Goal: Transaction & Acquisition: Purchase product/service

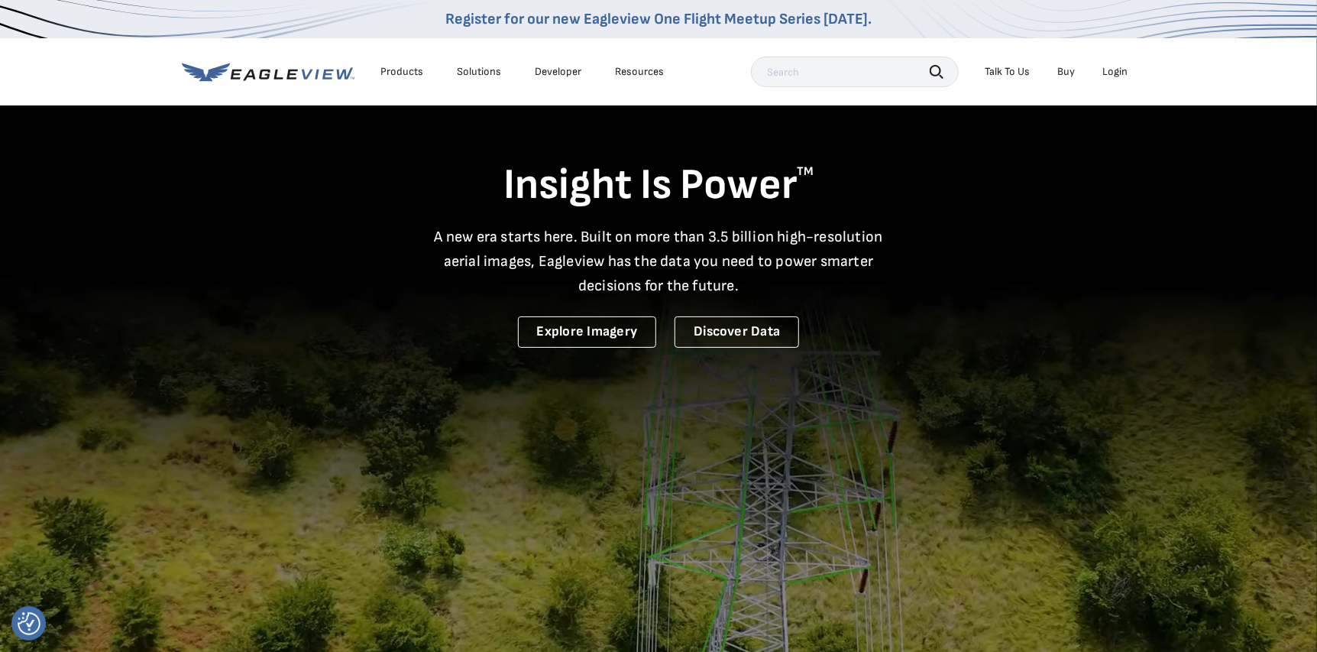
click at [1115, 68] on div "Login" at bounding box center [1114, 72] width 25 height 14
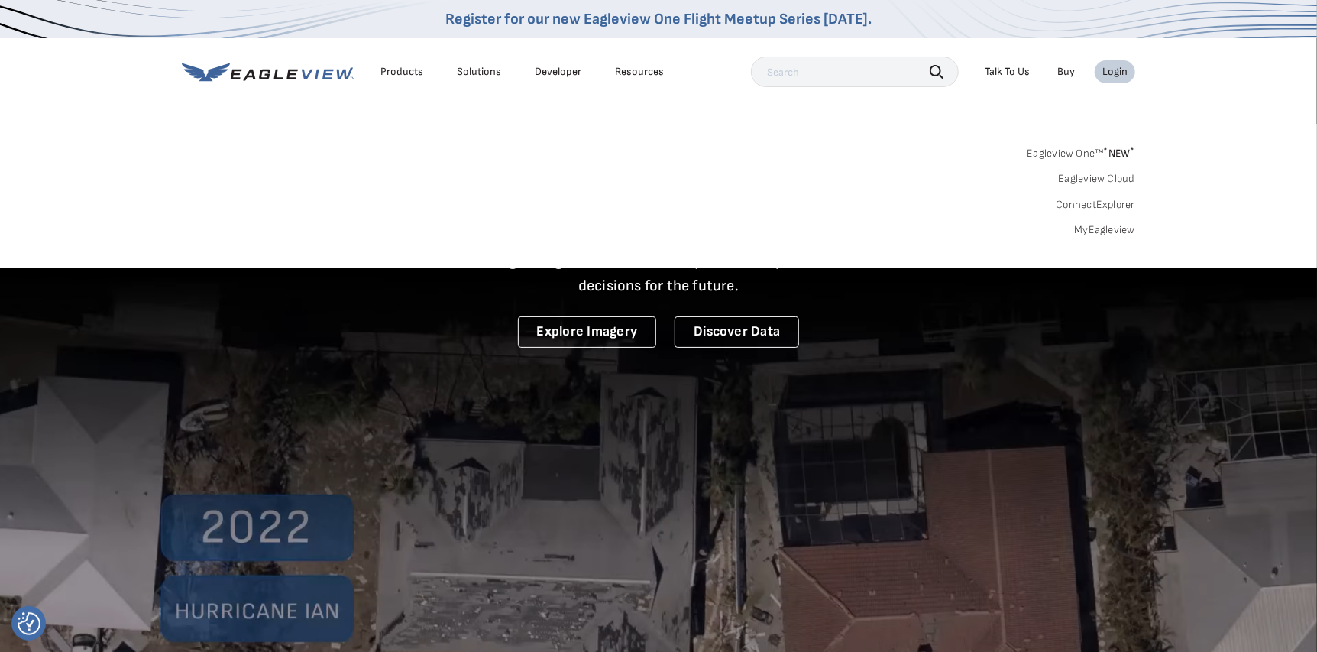
click at [1115, 68] on div "Login" at bounding box center [1114, 72] width 25 height 14
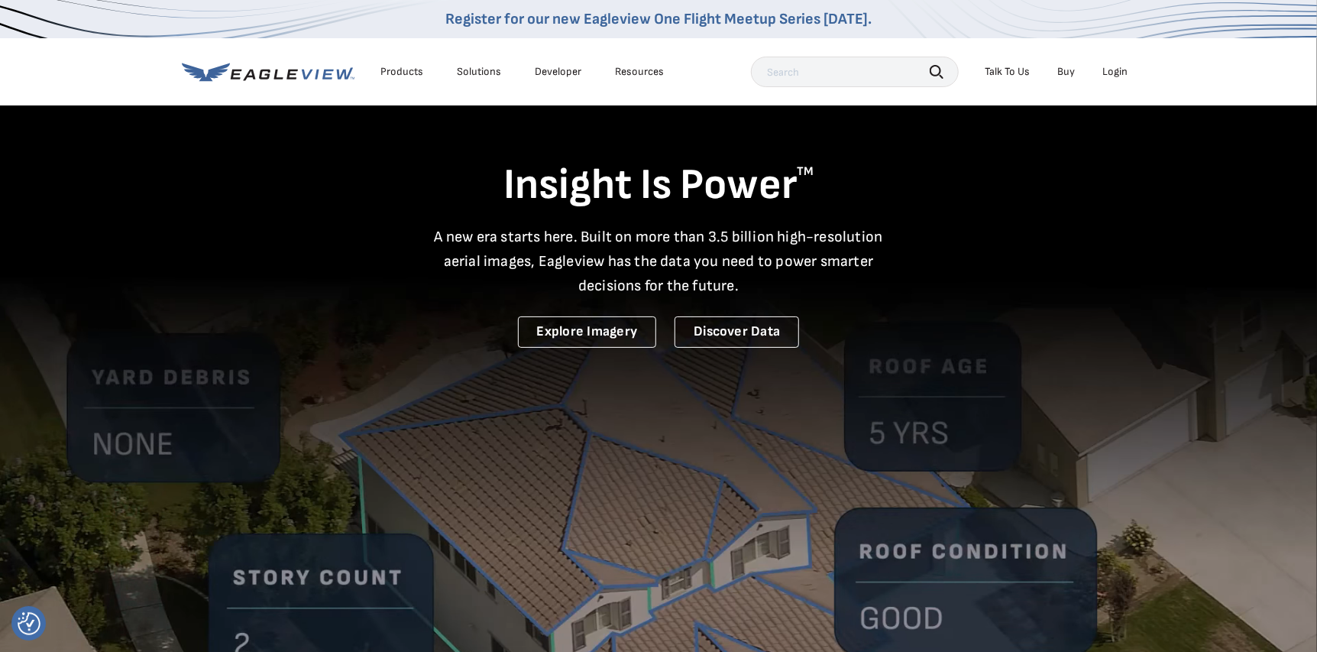
click at [1115, 68] on div "Login" at bounding box center [1114, 72] width 25 height 14
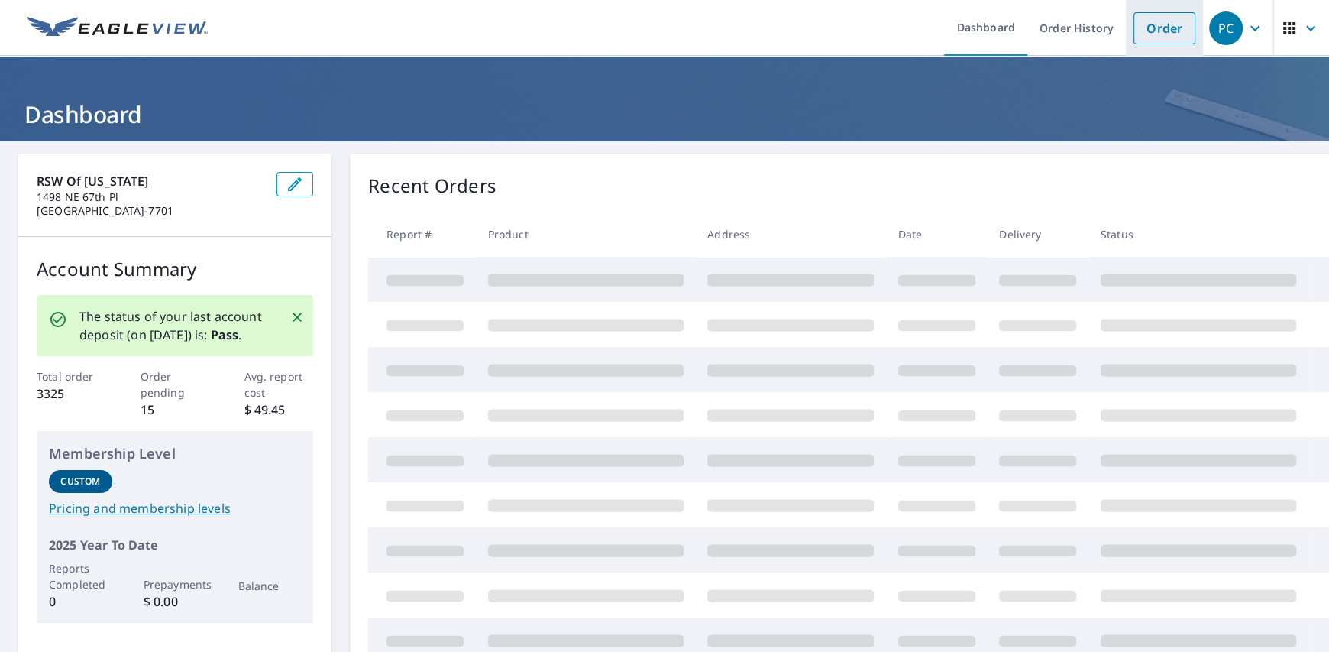
click at [1140, 28] on link "Order" at bounding box center [1165, 28] width 62 height 32
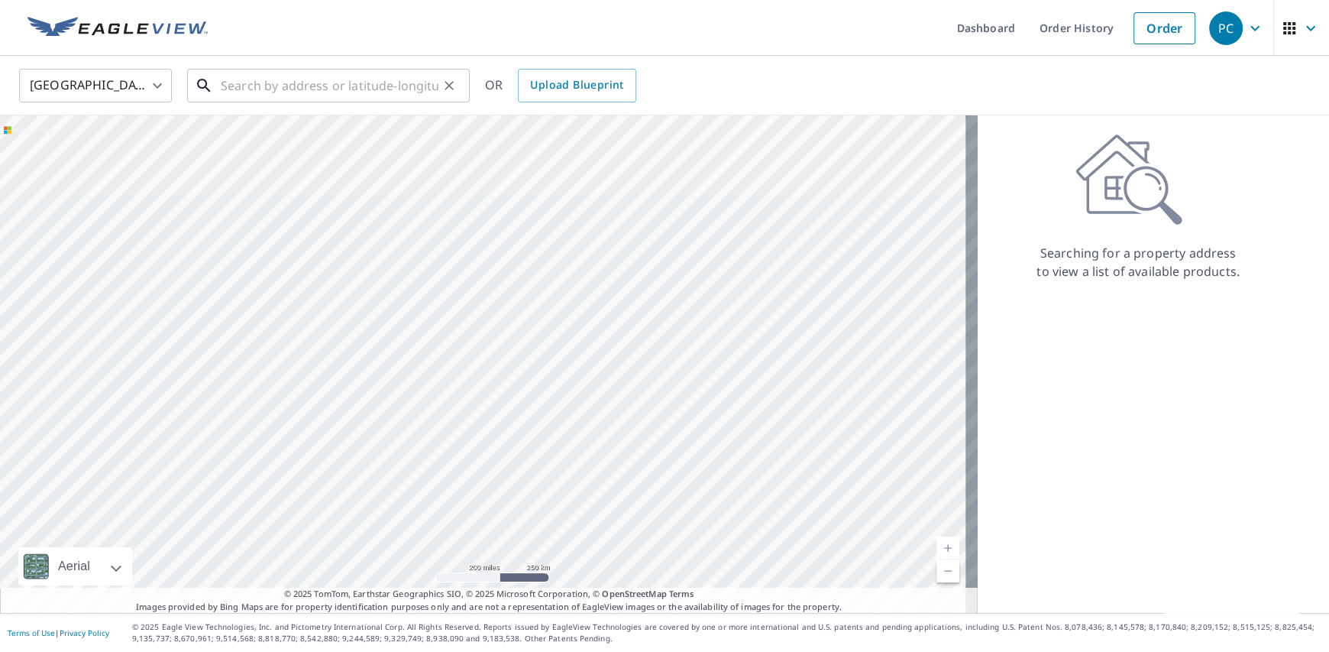
click at [323, 83] on input "text" at bounding box center [330, 85] width 218 height 43
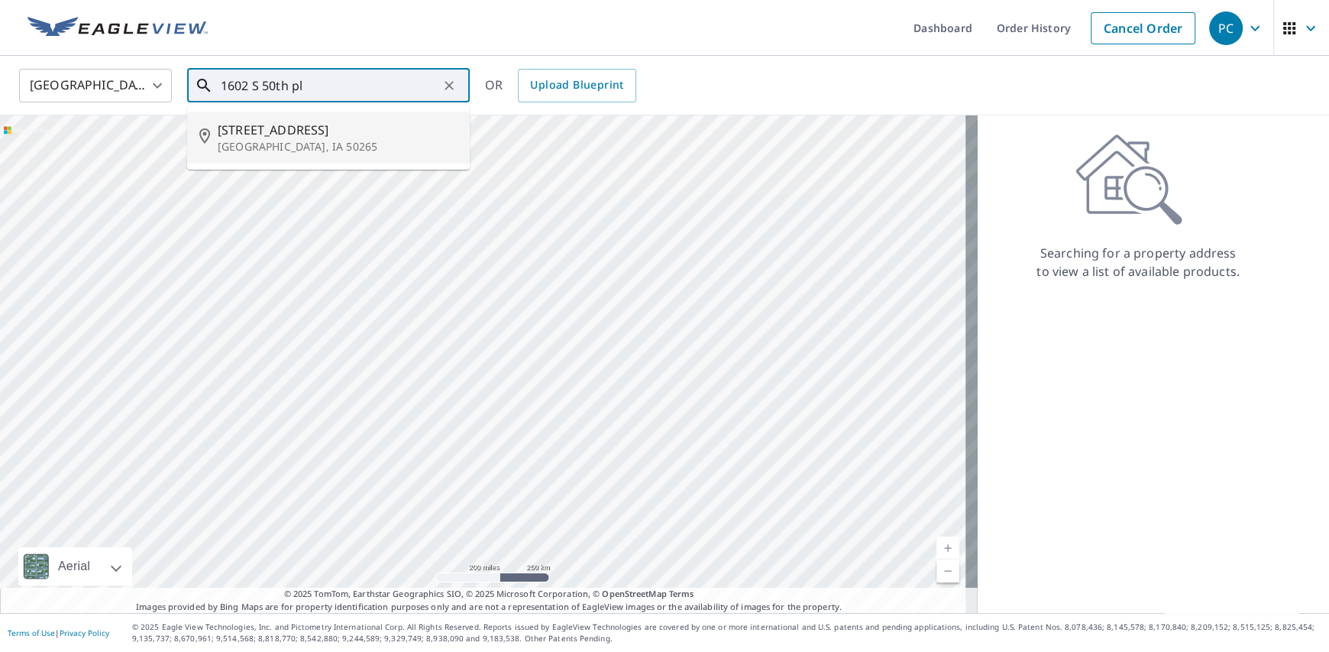
click at [287, 148] on p "[GEOGRAPHIC_DATA], IA 50265" at bounding box center [338, 146] width 240 height 15
type input "[STREET_ADDRESS]"
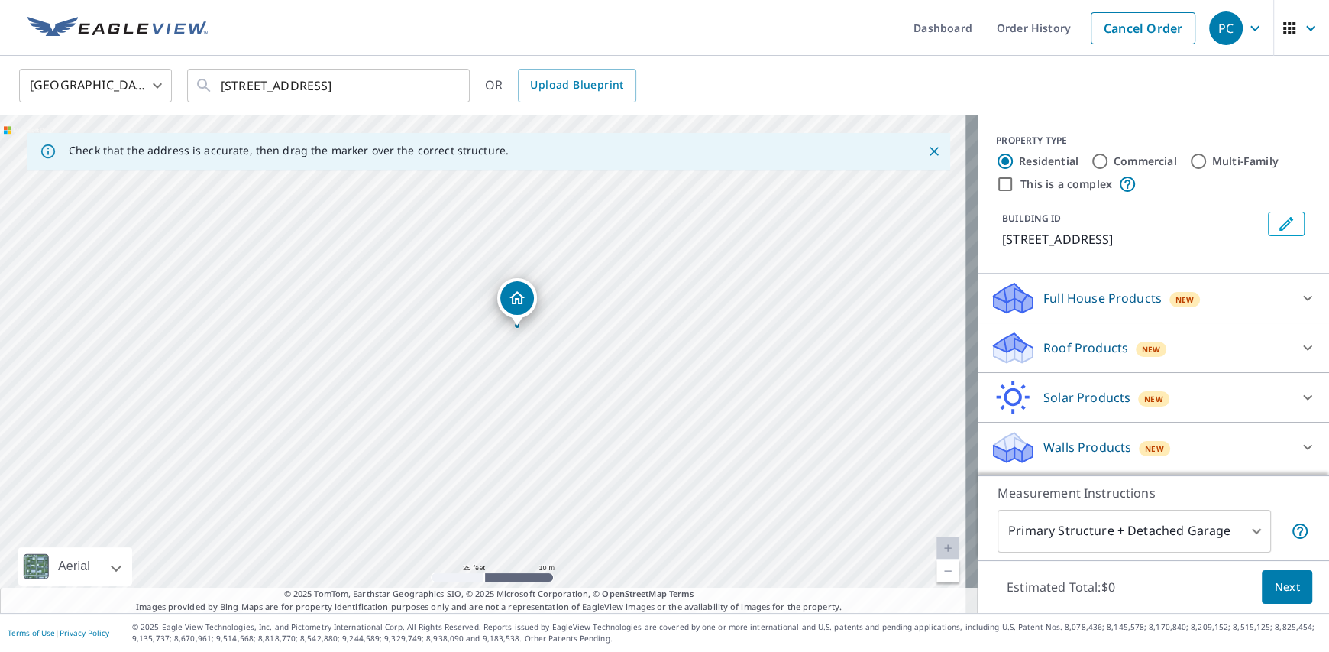
drag, startPoint x: 582, startPoint y: 417, endPoint x: 596, endPoint y: 461, distance: 45.7
click at [596, 462] on div "[STREET_ADDRESS]" at bounding box center [489, 363] width 978 height 497
click at [1084, 357] on p "Roof Products" at bounding box center [1086, 347] width 85 height 18
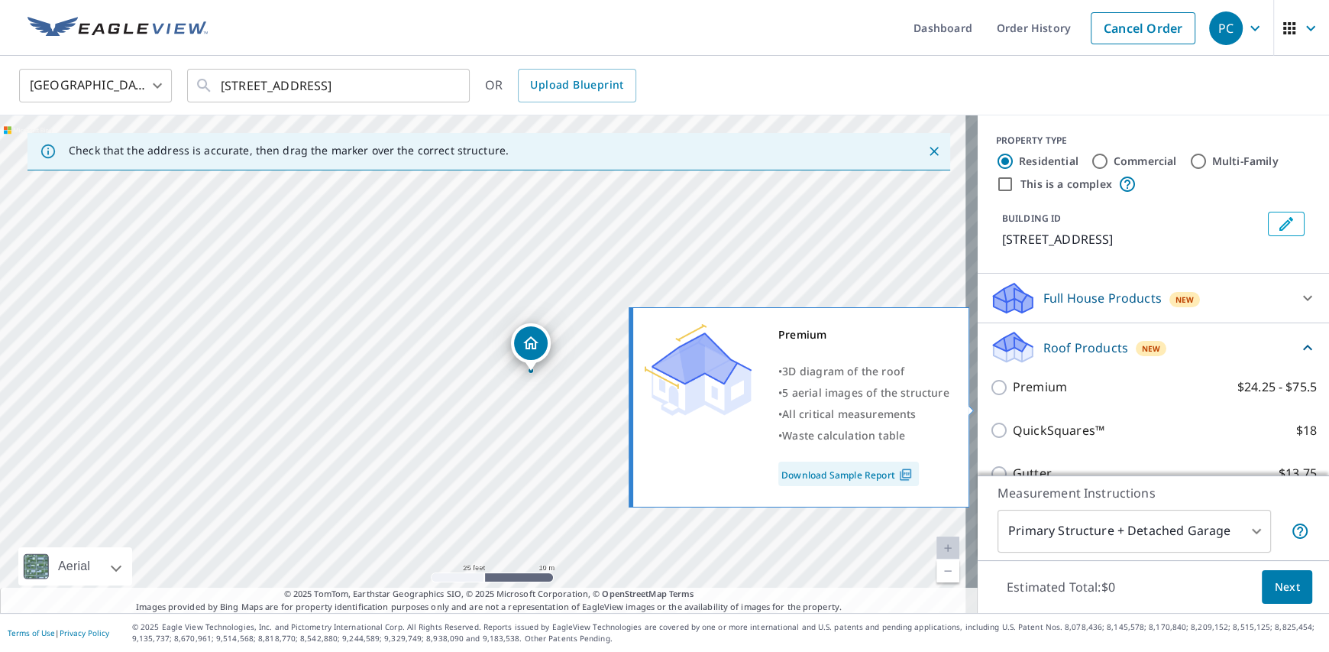
click at [1015, 396] on p "Premium" at bounding box center [1040, 386] width 54 height 19
click at [1013, 396] on input "Premium $24.25 - $75.5" at bounding box center [1001, 387] width 23 height 18
checkbox input "true"
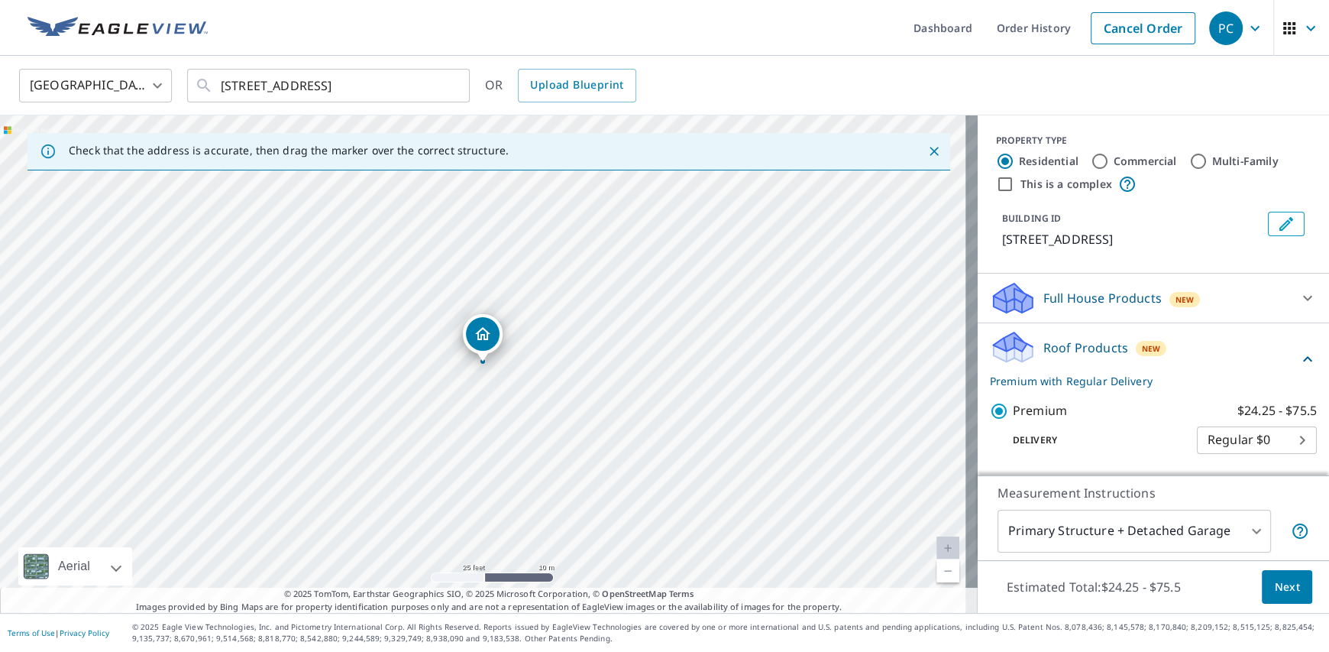
click at [1280, 591] on span "Next" at bounding box center [1287, 587] width 26 height 19
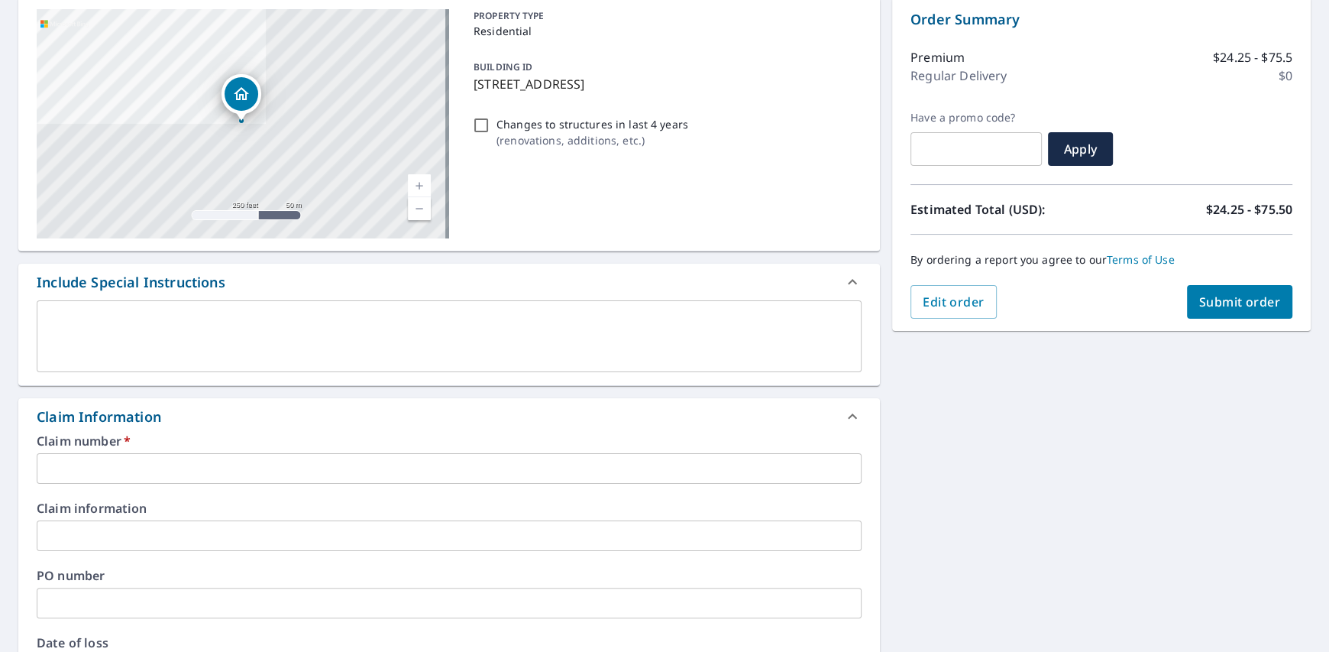
scroll to position [306, 0]
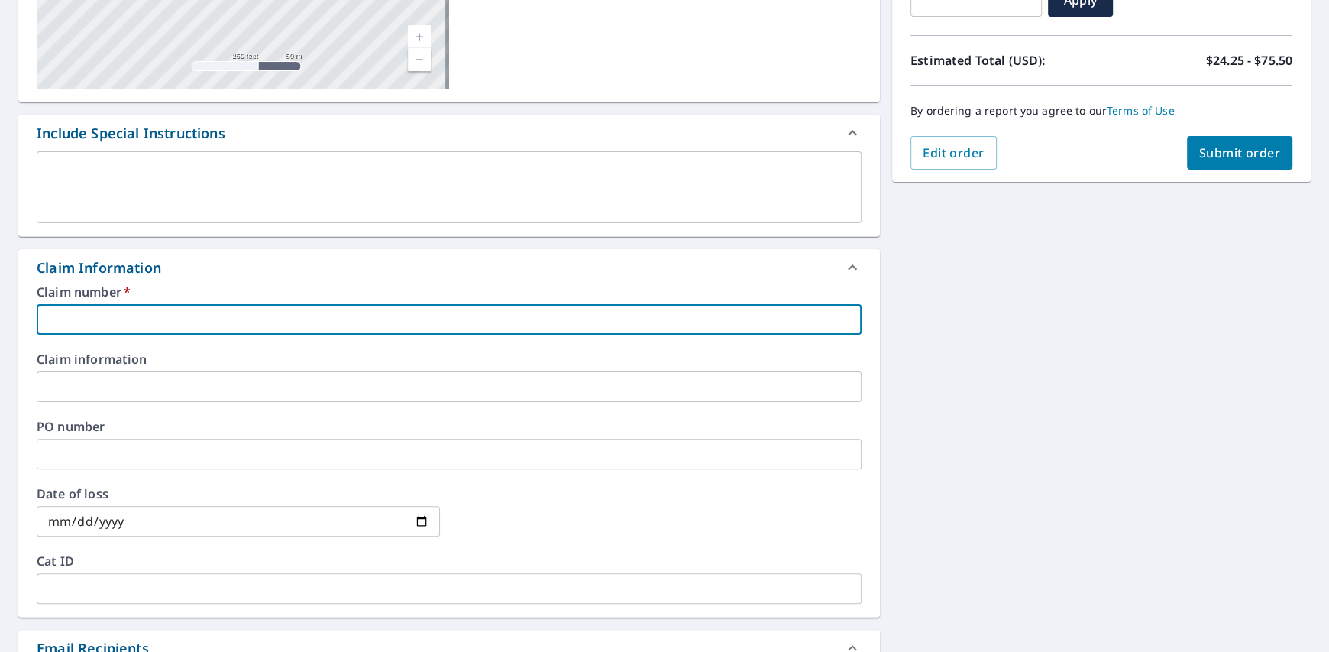
click at [185, 308] on input "text" at bounding box center [449, 319] width 825 height 31
type input "D"
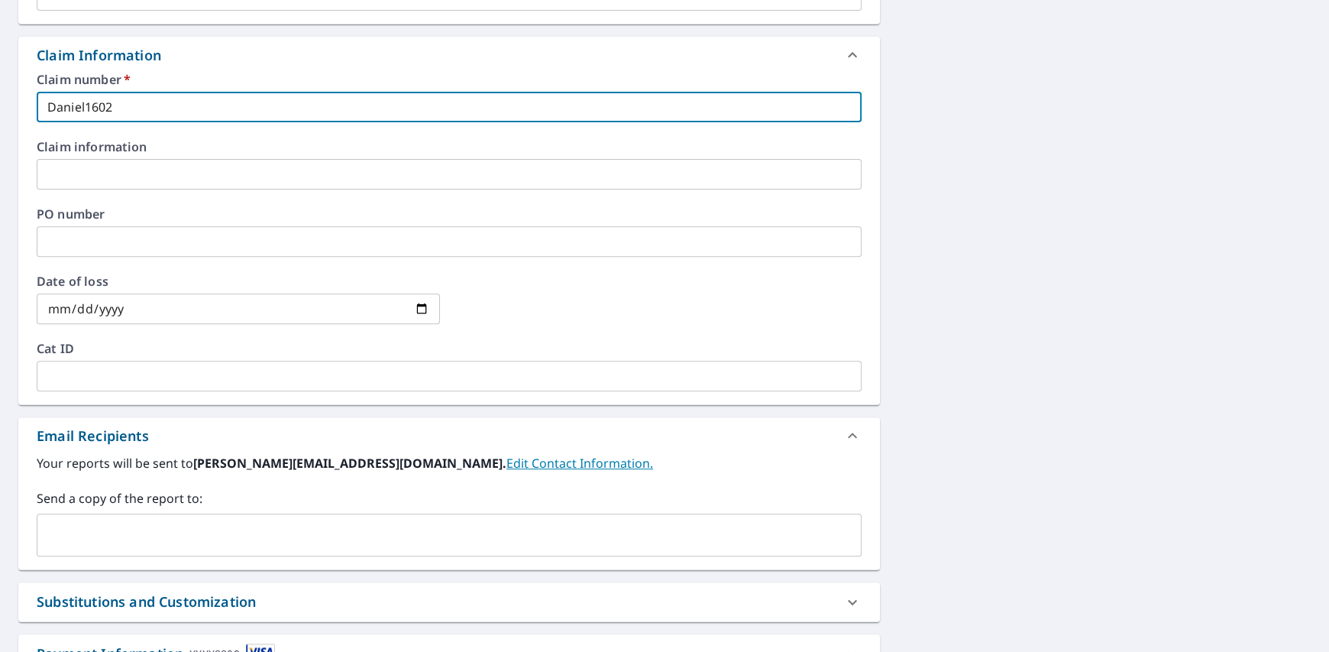
scroll to position [535, 0]
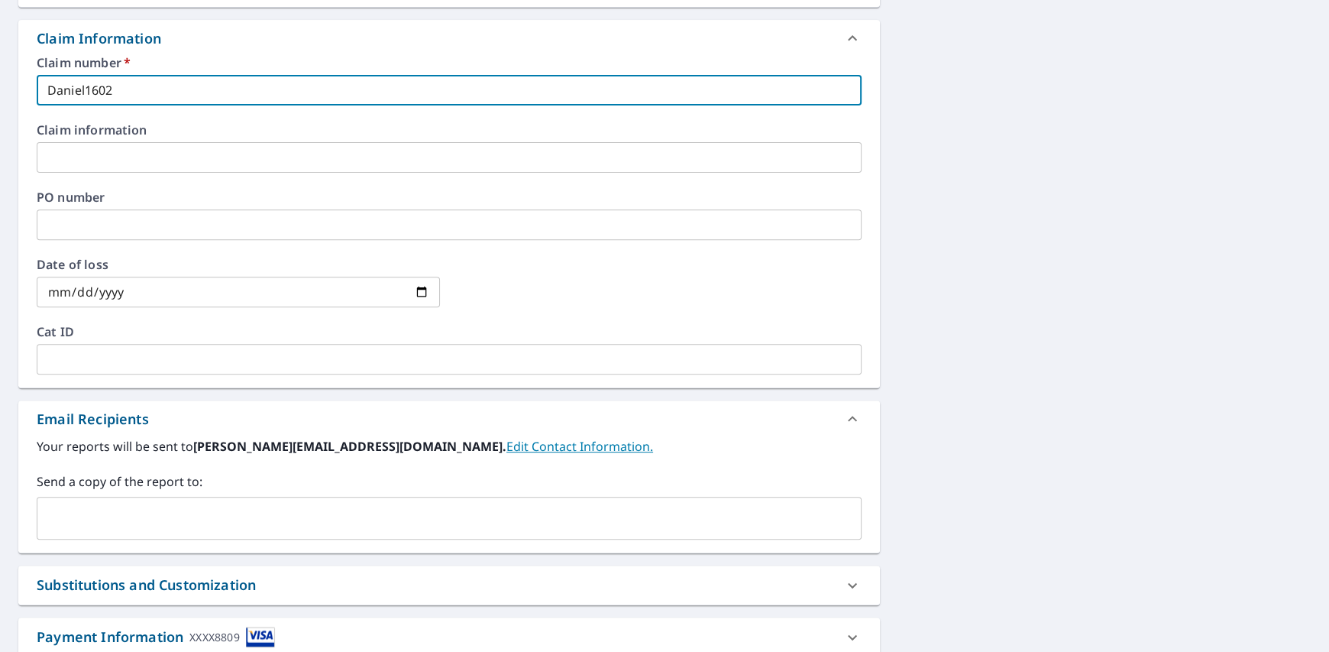
type input "Daniel1602"
click at [138, 513] on input "text" at bounding box center [438, 517] width 788 height 29
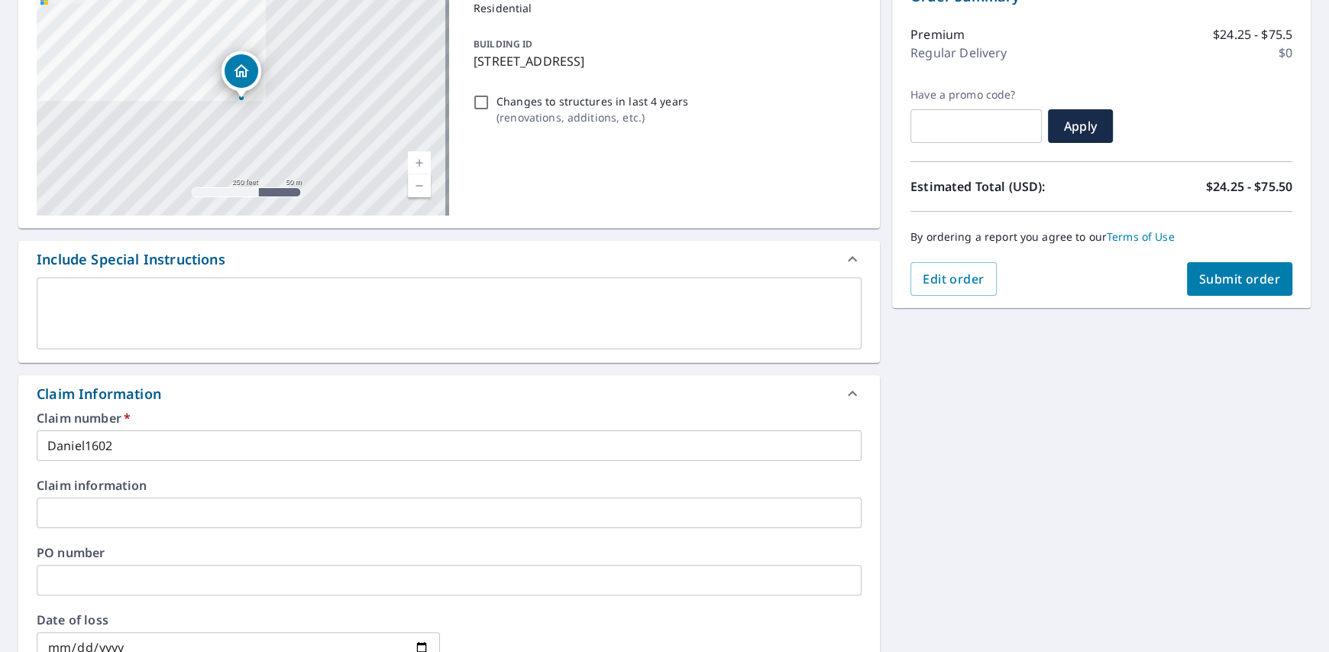
scroll to position [179, 0]
type input "[PERSON_NAME][EMAIL_ADDRESS][DOMAIN_NAME]"
click at [1231, 277] on span "Submit order" at bounding box center [1240, 279] width 82 height 17
